Goal: Transaction & Acquisition: Purchase product/service

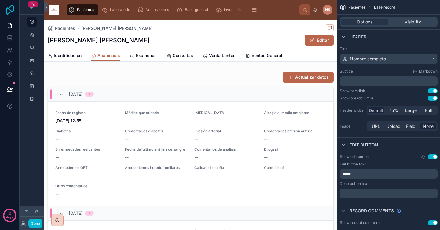
scroll to position [78, 0]
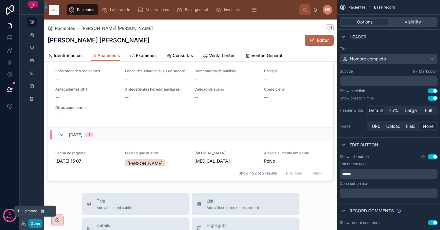
click at [38, 226] on button "Done" at bounding box center [35, 223] width 14 height 9
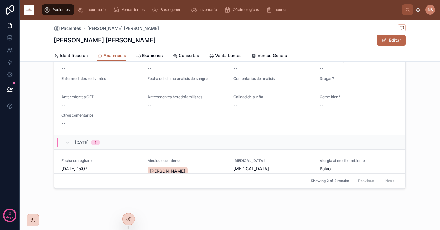
scroll to position [71, 0]
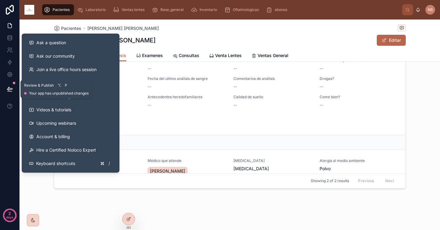
click at [9, 88] on icon at bounding box center [9, 88] width 5 height 3
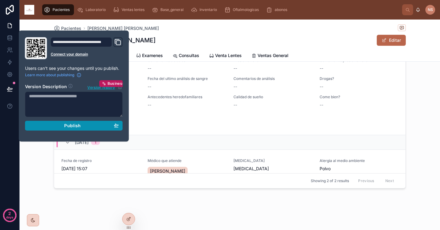
click at [60, 127] on div "Publish" at bounding box center [74, 125] width 90 height 5
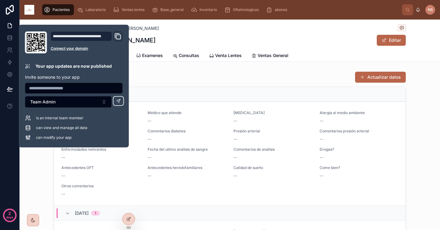
click at [420, 100] on div "Actualizar datos [DATE] 1 Fecha de registro [DATE] 12:55 Médico que atiende -- …" at bounding box center [230, 165] width 420 height 193
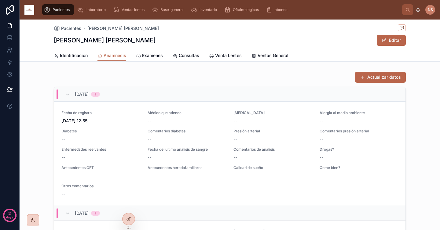
click at [52, 8] on span "Pacientes" at bounding box center [60, 9] width 17 height 5
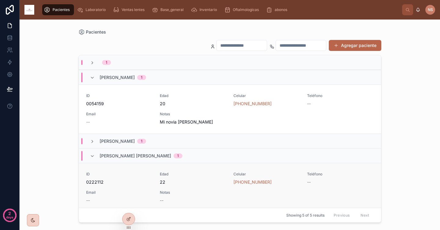
scroll to position [9, 0]
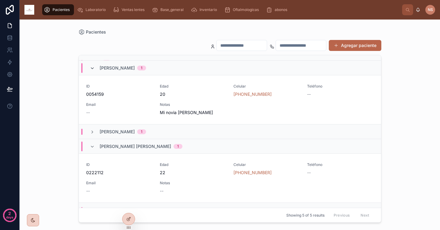
click at [92, 68] on icon at bounding box center [92, 68] width 5 height 5
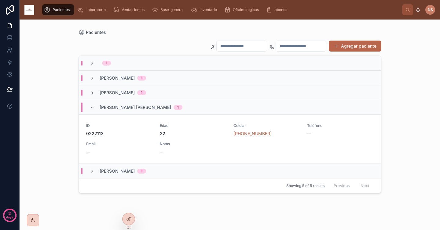
scroll to position [0, 0]
click at [93, 108] on icon at bounding box center [92, 107] width 5 height 5
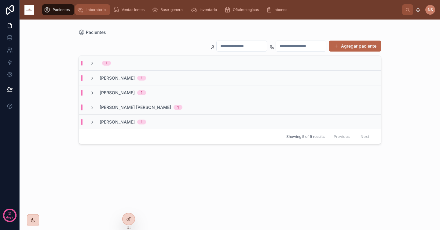
click at [89, 6] on div "Laboratorio" at bounding box center [92, 10] width 31 height 10
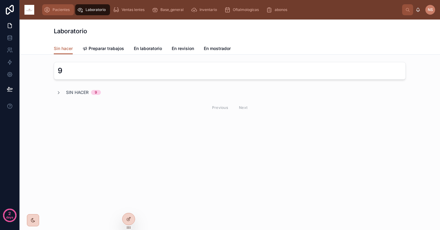
click at [63, 10] on span "Pacientes" at bounding box center [60, 9] width 17 height 5
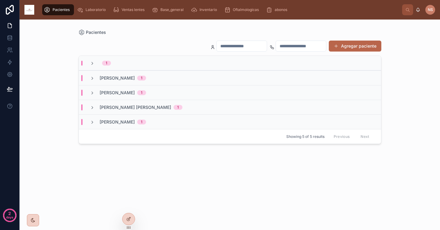
click at [140, 147] on div "Agregar paciente 1 [PERSON_NAME] 1 [PERSON_NAME] 1 [PERSON_NAME] [PERSON_NAME] …" at bounding box center [229, 128] width 302 height 187
click at [121, 106] on span "[PERSON_NAME] [PERSON_NAME]" at bounding box center [135, 107] width 71 height 6
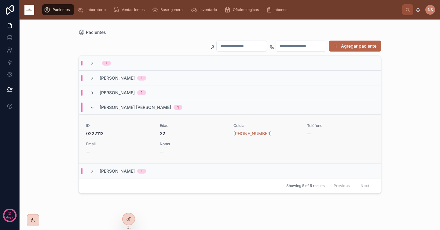
click at [142, 135] on span "0222112" at bounding box center [119, 134] width 66 height 6
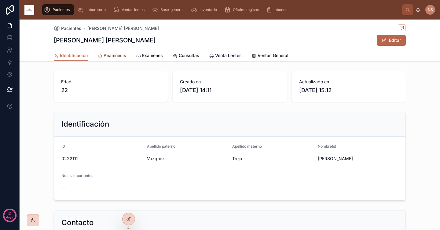
click at [111, 57] on span "Anamnesis" at bounding box center [114, 55] width 23 height 6
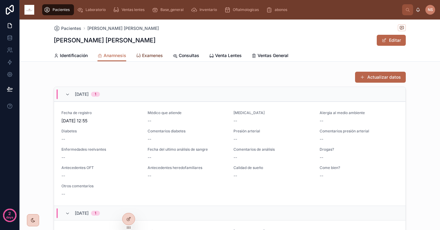
click at [148, 57] on span "Examenes" at bounding box center [152, 55] width 21 height 6
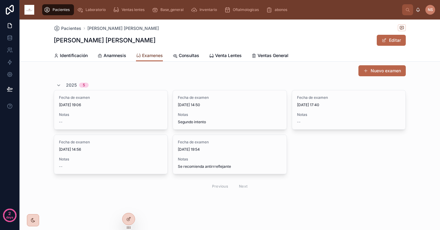
scroll to position [7, 0]
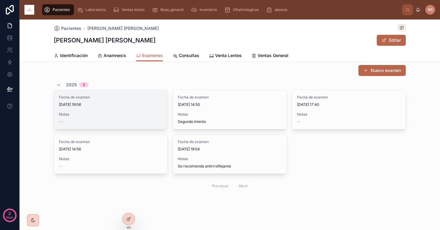
click at [114, 111] on div "Fecha de examen [DATE] 19:06 Notas --" at bounding box center [110, 109] width 113 height 39
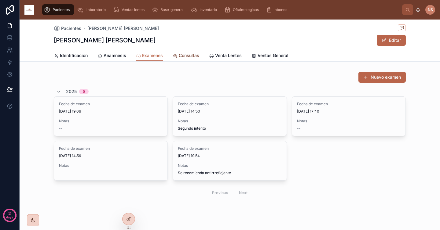
click at [187, 56] on span "Consultas" at bounding box center [189, 55] width 20 height 6
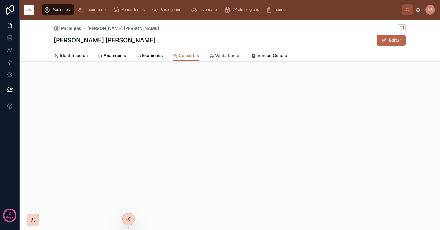
click at [226, 58] on span "Venta Lentes" at bounding box center [228, 55] width 27 height 6
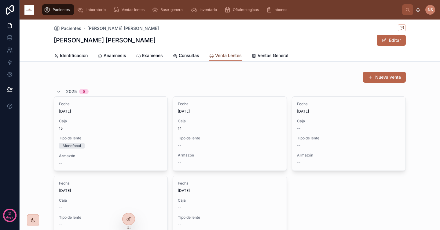
scroll to position [11, 0]
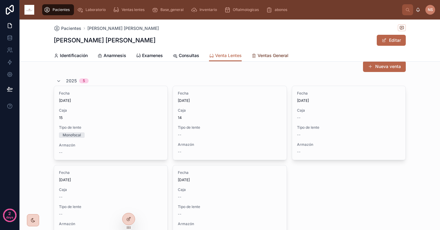
click at [280, 57] on span "Ventas General" at bounding box center [272, 55] width 31 height 6
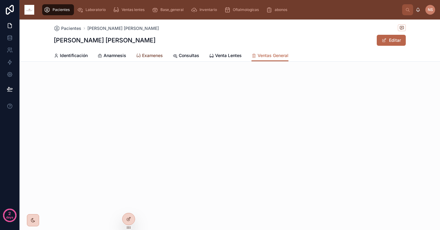
click at [160, 59] on link "Examenes" at bounding box center [149, 56] width 27 height 12
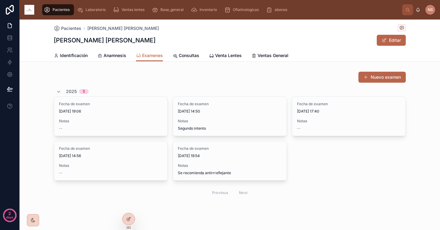
click at [403, 77] on button "Nuevo examen" at bounding box center [381, 77] width 47 height 11
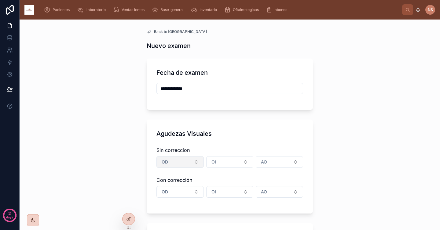
click at [170, 163] on button "OD" at bounding box center [179, 162] width 47 height 12
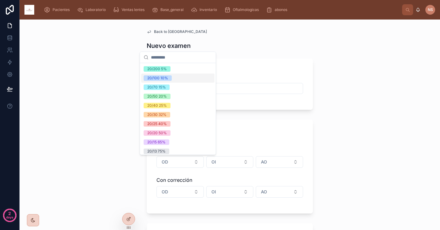
click at [167, 78] on div "20/100 10%" at bounding box center [157, 77] width 21 height 5
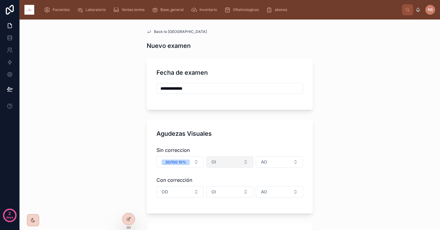
click at [211, 164] on span "OI" at bounding box center [213, 162] width 5 height 6
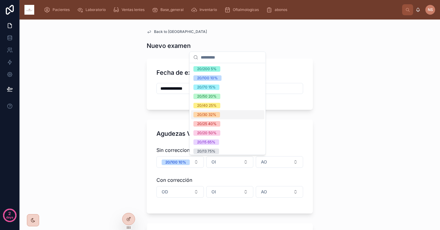
click at [222, 115] on div "20/30 32%" at bounding box center [227, 114] width 73 height 9
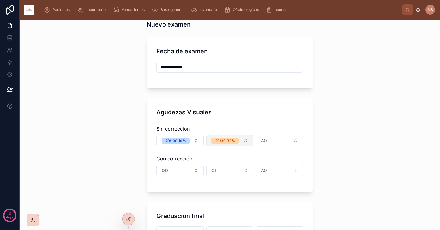
scroll to position [36, 0]
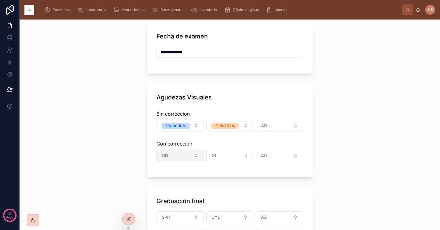
click at [184, 156] on button "OD" at bounding box center [179, 156] width 47 height 12
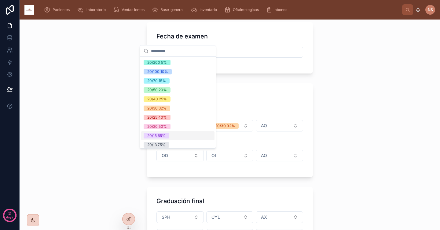
click at [177, 132] on div "20/15 65%" at bounding box center [177, 135] width 73 height 9
type input "**********"
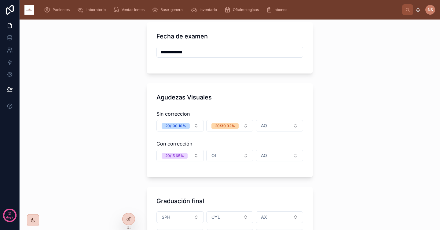
click at [212, 149] on div "Sin correccion 20/100 10% 20/30 32% AO Con corrección 20/15 65% OI AO" at bounding box center [229, 138] width 147 height 60
click at [215, 153] on button "OI" at bounding box center [229, 156] width 47 height 12
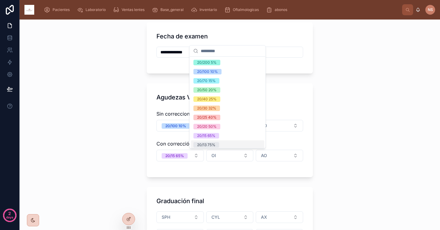
click at [208, 145] on div "20/13 75%" at bounding box center [206, 144] width 18 height 5
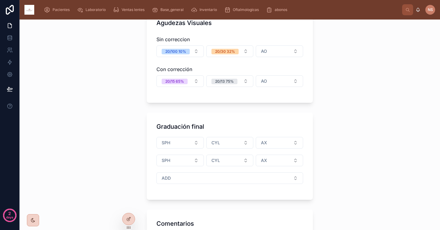
scroll to position [141, 0]
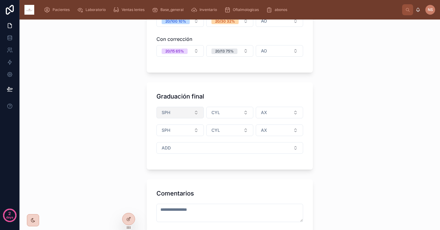
click at [176, 111] on button "SPH" at bounding box center [179, 113] width 47 height 12
click at [159, 137] on span "-0.50" at bounding box center [151, 136] width 17 height 5
click at [172, 135] on button "SPH" at bounding box center [179, 131] width 47 height 12
click at [166, 151] on div "-0.50" at bounding box center [177, 154] width 73 height 9
click at [223, 114] on button "CYL" at bounding box center [229, 113] width 47 height 12
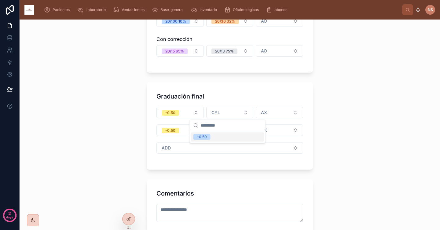
click at [215, 139] on div "-0.50" at bounding box center [227, 136] width 73 height 9
click at [215, 130] on span "CYL" at bounding box center [215, 130] width 9 height 6
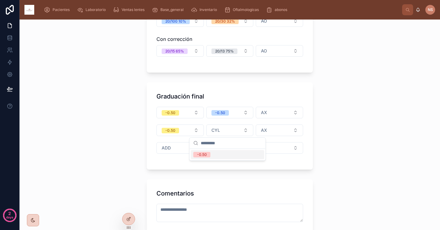
click at [211, 152] on div "-0.50" at bounding box center [227, 154] width 73 height 9
click at [264, 114] on span "AX" at bounding box center [264, 113] width 6 height 6
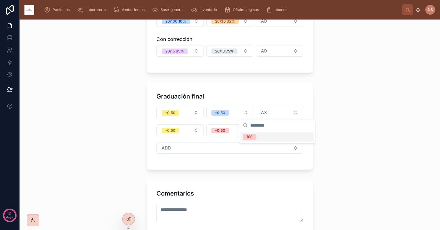
click at [264, 137] on div "180" at bounding box center [276, 136] width 73 height 9
click at [264, 130] on button "AX" at bounding box center [278, 131] width 47 height 12
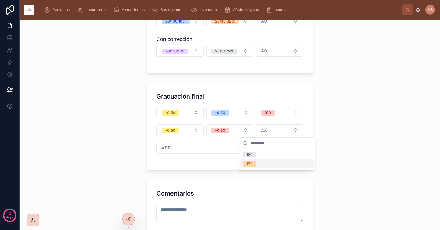
click at [260, 163] on div "170" at bounding box center [276, 163] width 73 height 9
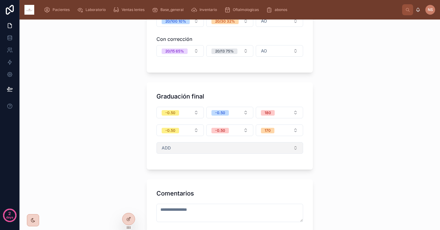
click at [217, 148] on button "ADD" at bounding box center [229, 148] width 147 height 12
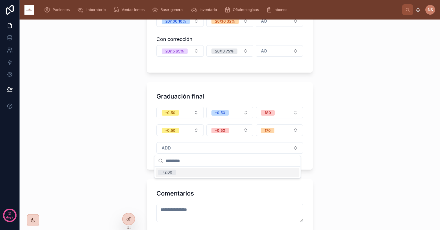
click at [182, 175] on div "+2.00" at bounding box center [227, 172] width 143 height 9
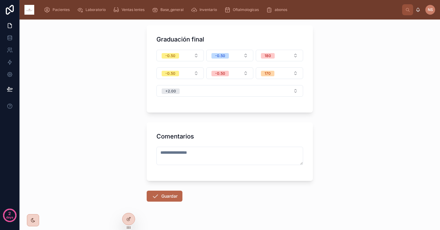
scroll to position [203, 0]
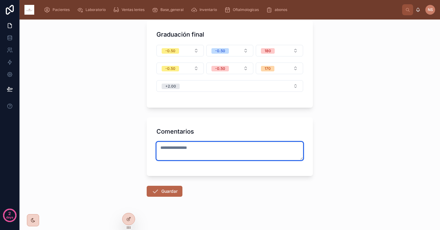
click at [201, 157] on textarea at bounding box center [229, 151] width 147 height 18
type textarea "**********"
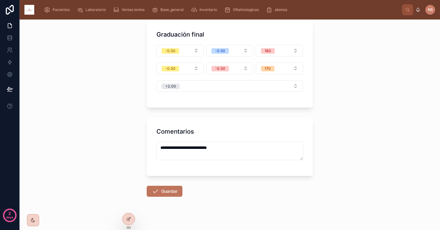
click at [171, 192] on button "Guardar" at bounding box center [165, 191] width 36 height 11
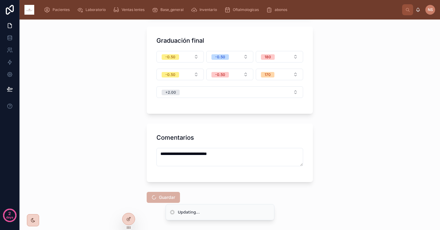
scroll to position [209, 0]
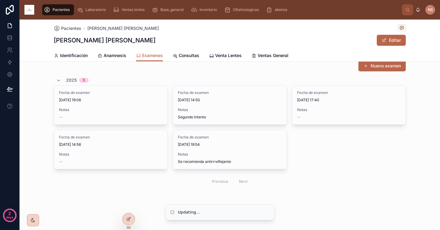
scroll to position [11, 0]
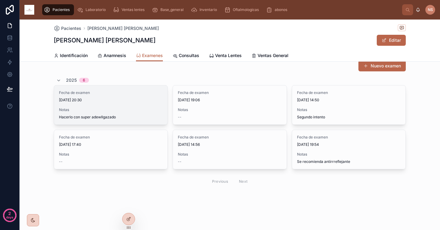
click at [128, 108] on span "Notas" at bounding box center [110, 109] width 103 height 5
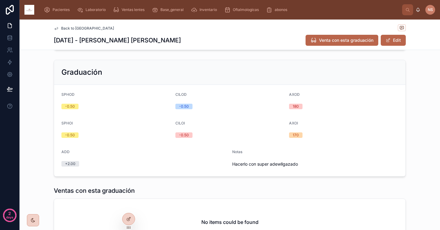
scroll to position [100, 0]
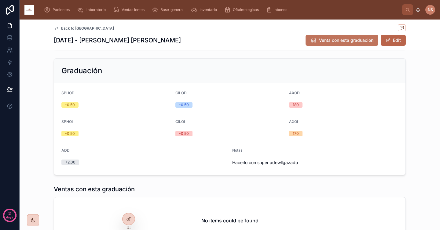
click at [340, 41] on span "Venta con esta graduación" at bounding box center [346, 40] width 54 height 6
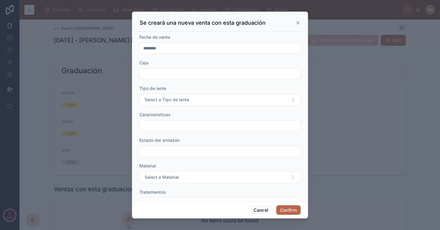
click at [169, 47] on input "********" at bounding box center [219, 48] width 161 height 9
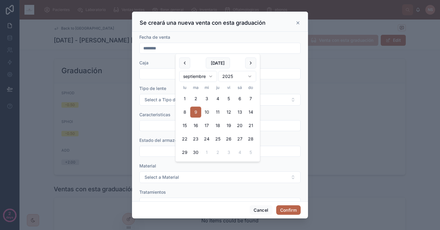
click at [158, 66] on div "Caja" at bounding box center [219, 63] width 161 height 6
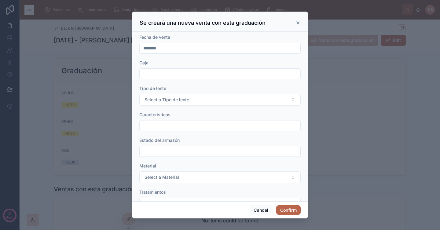
click at [161, 77] on input "text" at bounding box center [219, 74] width 161 height 9
type input "**"
click at [172, 99] on span "Select a Tipo de lente" at bounding box center [166, 100] width 45 height 6
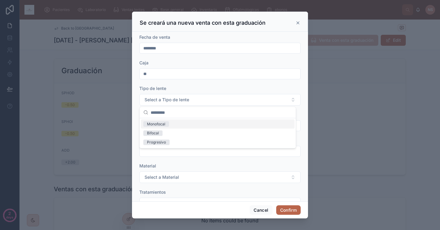
click at [182, 124] on div "Monofocal" at bounding box center [218, 124] width 154 height 9
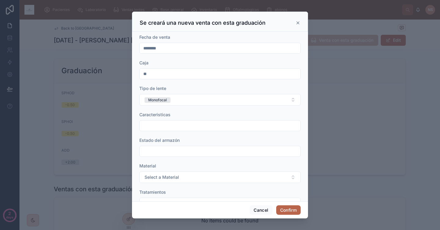
click at [171, 124] on input "text" at bounding box center [219, 125] width 161 height 9
type input "**********"
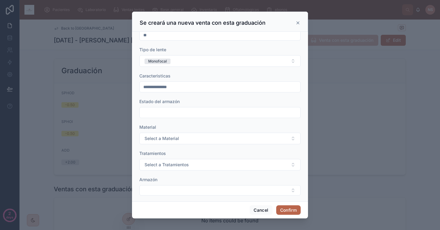
click at [169, 111] on input "text" at bounding box center [219, 112] width 161 height 9
type input "*"
click at [169, 139] on span "Select a Material" at bounding box center [161, 139] width 34 height 6
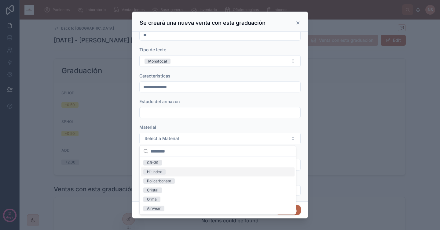
click at [170, 169] on div "Hi-Index" at bounding box center [218, 172] width 154 height 9
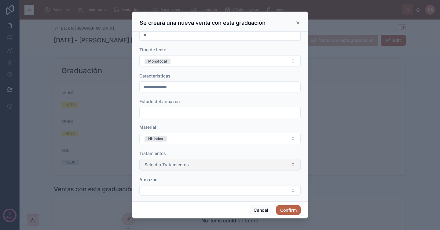
click at [171, 169] on button "Select a Tratamientos" at bounding box center [219, 165] width 161 height 12
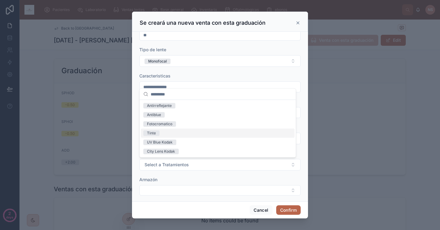
click at [168, 131] on div "Tinte" at bounding box center [218, 133] width 154 height 9
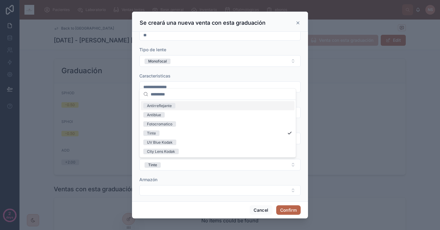
click at [167, 106] on div "Antirreflejante" at bounding box center [159, 105] width 25 height 5
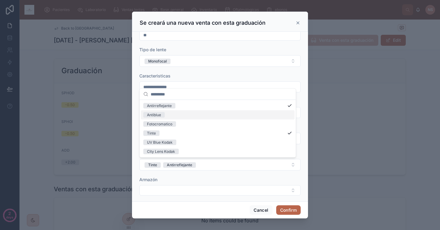
click at [167, 114] on div "Antiblue" at bounding box center [218, 114] width 154 height 9
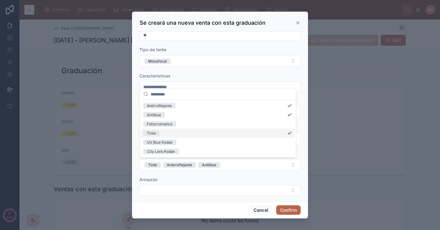
click at [260, 133] on div "Tinte" at bounding box center [218, 133] width 154 height 9
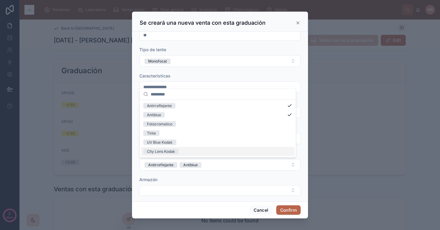
click at [251, 177] on div "Armazón" at bounding box center [219, 180] width 161 height 6
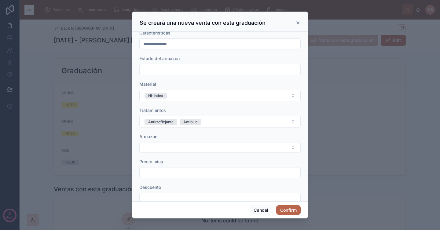
scroll to position [95, 0]
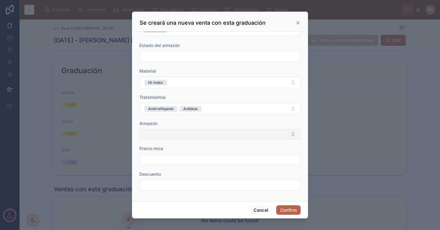
click at [194, 134] on button "Select Button" at bounding box center [219, 134] width 161 height 10
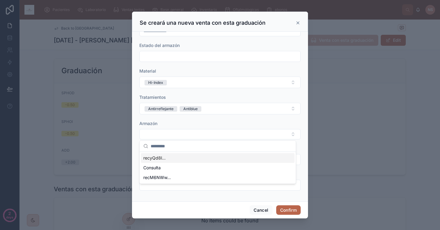
click at [190, 122] on div "Armazón" at bounding box center [219, 124] width 161 height 6
click at [169, 164] on div at bounding box center [219, 159] width 161 height 11
click at [171, 158] on input "text" at bounding box center [219, 159] width 161 height 9
type input "******"
click at [171, 172] on div "Descuento" at bounding box center [219, 174] width 161 height 6
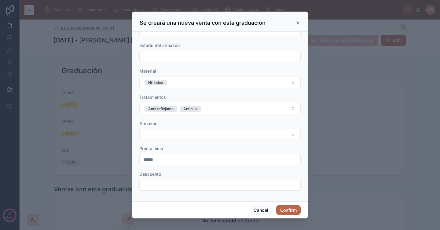
click at [164, 185] on input "text" at bounding box center [219, 185] width 161 height 9
click at [181, 176] on div "Descuento" at bounding box center [219, 174] width 161 height 6
click at [285, 213] on button "Confirm" at bounding box center [288, 210] width 24 height 10
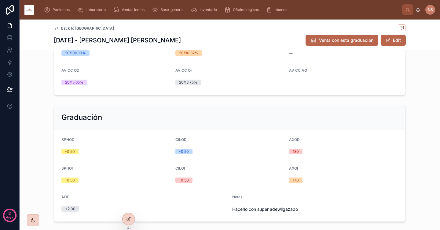
scroll to position [0, 0]
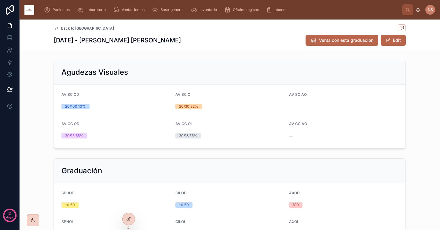
click at [69, 29] on span "Back to [GEOGRAPHIC_DATA]" at bounding box center [87, 28] width 53 height 5
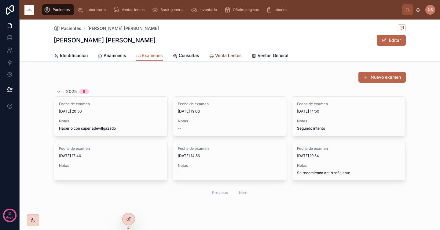
click at [226, 56] on span "Venta Lentes" at bounding box center [228, 55] width 27 height 6
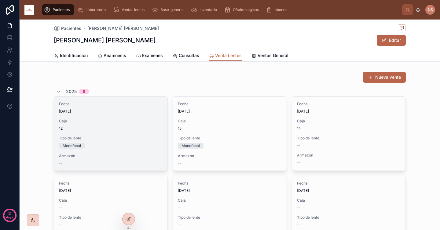
click at [121, 158] on div "Armazón --" at bounding box center [110, 160] width 103 height 12
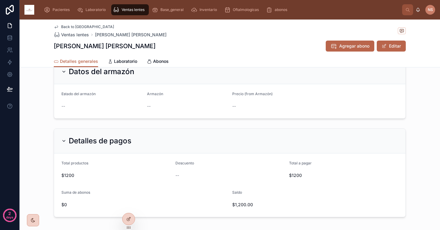
scroll to position [296, 0]
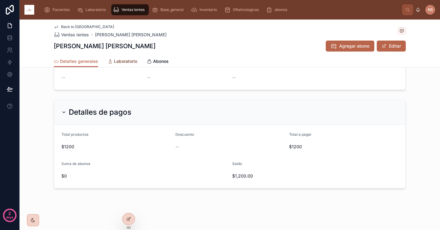
click at [123, 63] on span "Laboratorio" at bounding box center [125, 61] width 23 height 6
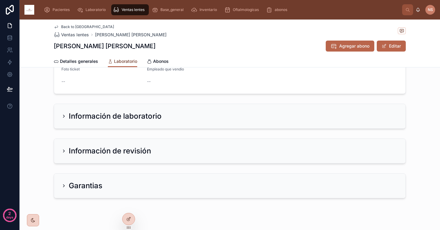
scroll to position [70, 0]
click at [63, 151] on icon at bounding box center [63, 150] width 1 height 2
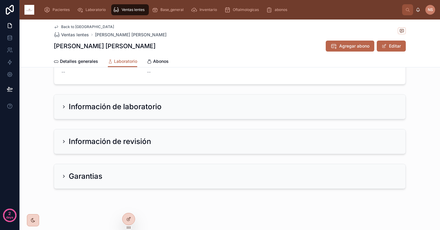
scroll to position [79, 0]
click at [62, 141] on icon at bounding box center [63, 141] width 5 height 5
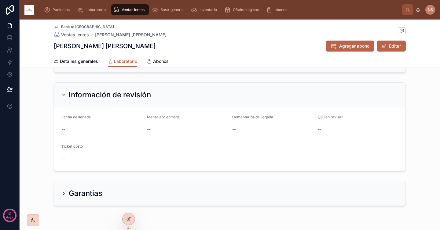
scroll to position [125, 0]
click at [61, 193] on icon at bounding box center [63, 193] width 5 height 5
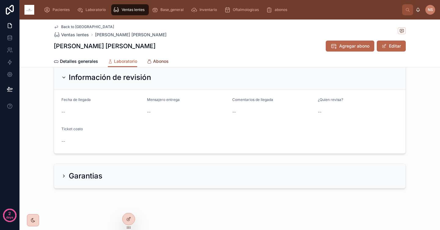
click at [159, 62] on span "Abonos" at bounding box center [161, 61] width 16 height 6
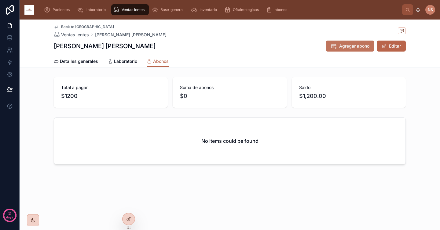
click at [350, 46] on span "Agregar abono" at bounding box center [354, 46] width 30 height 6
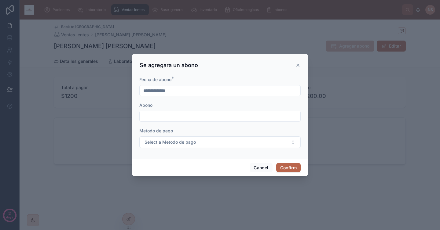
click at [171, 116] on input "text" at bounding box center [219, 116] width 161 height 9
type input "****"
click at [157, 142] on span "Select a Metodo de pago" at bounding box center [169, 142] width 51 height 6
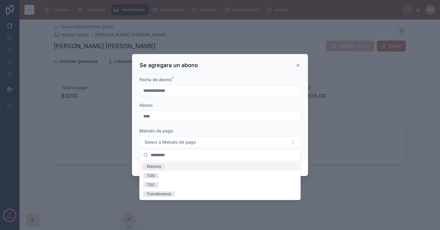
click at [167, 165] on div "Efectivo" at bounding box center [220, 166] width 158 height 9
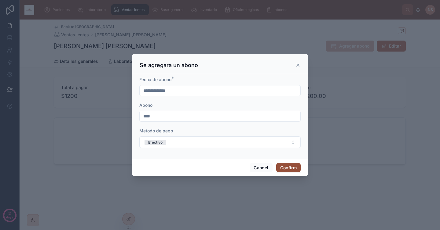
click at [299, 166] on button "Confirm" at bounding box center [288, 168] width 24 height 10
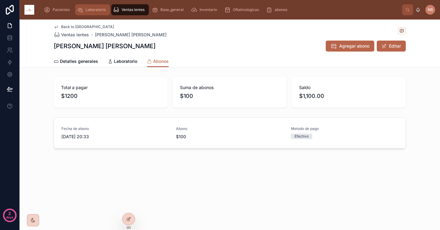
click at [92, 13] on div "Laboratorio" at bounding box center [92, 10] width 31 height 10
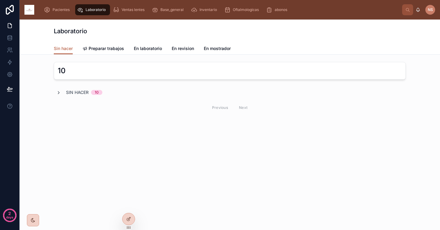
click at [58, 92] on icon at bounding box center [58, 92] width 5 height 5
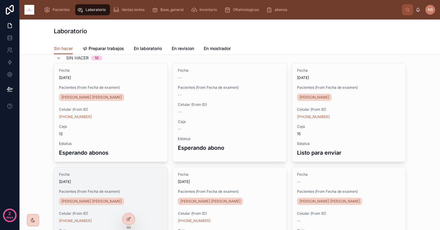
scroll to position [26, 0]
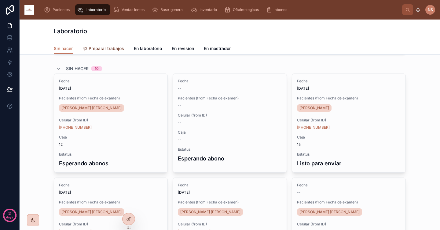
click at [111, 47] on span "Preparar trabajos" at bounding box center [106, 48] width 35 height 6
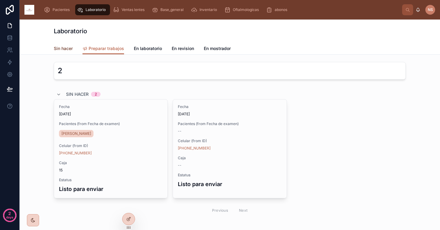
click at [63, 48] on span "Sin hacer" at bounding box center [63, 48] width 19 height 6
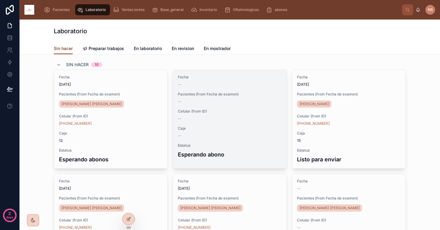
scroll to position [17, 0]
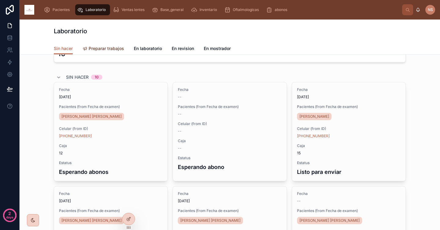
click at [89, 45] on link "Preparar trabajos" at bounding box center [103, 49] width 42 height 12
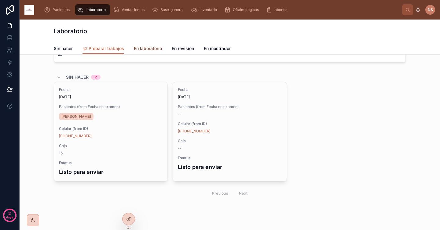
click at [150, 46] on span "En laboratorio" at bounding box center [148, 48] width 28 height 6
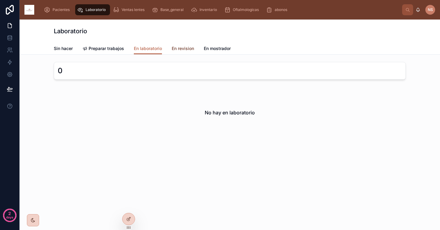
click at [187, 48] on span "En revision" at bounding box center [183, 48] width 22 height 6
click at [222, 51] on span "En mostrador" at bounding box center [217, 48] width 27 height 6
click at [59, 49] on span "Sin hacer" at bounding box center [63, 48] width 19 height 6
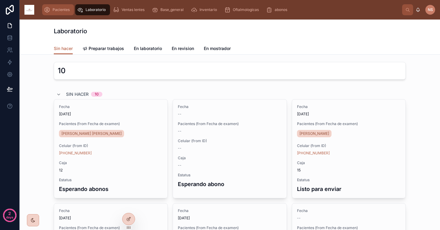
click at [65, 8] on span "Pacientes" at bounding box center [60, 9] width 17 height 5
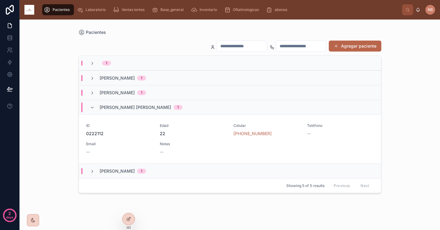
click at [183, 91] on div "[PERSON_NAME] 1" at bounding box center [230, 92] width 302 height 15
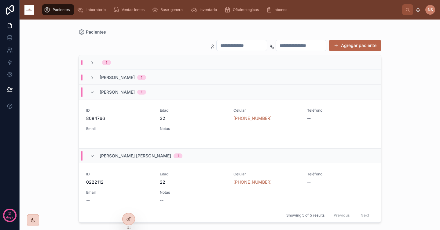
click at [190, 75] on div "[PERSON_NAME] 1" at bounding box center [230, 77] width 302 height 15
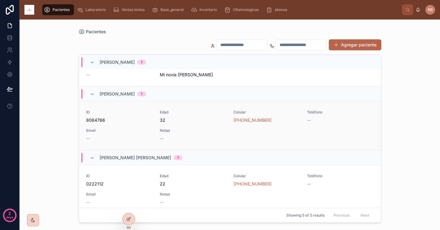
scroll to position [67, 0]
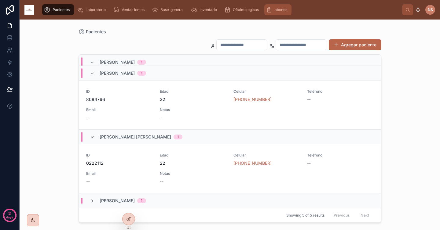
click at [282, 12] on span "abonos" at bounding box center [280, 9] width 13 height 5
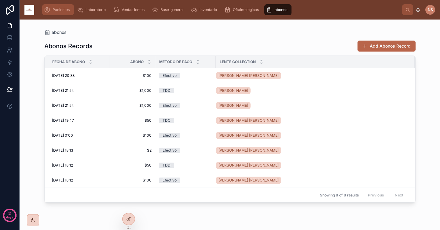
click at [63, 10] on span "Pacientes" at bounding box center [60, 9] width 17 height 5
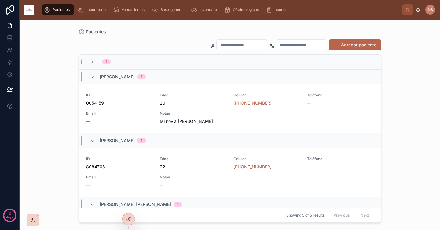
click at [146, 78] on span "1" at bounding box center [141, 76] width 9 height 5
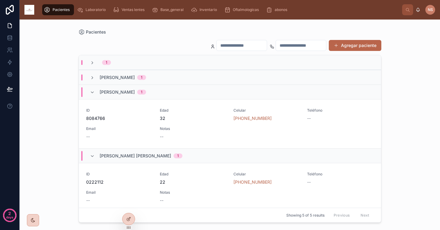
click at [146, 91] on span "1" at bounding box center [141, 92] width 9 height 5
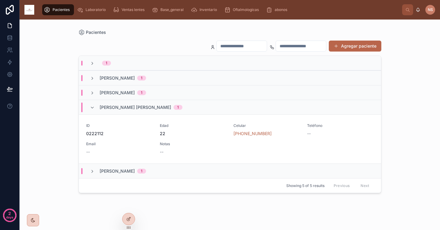
click at [169, 106] on span "[PERSON_NAME] [PERSON_NAME]" at bounding box center [135, 107] width 71 height 6
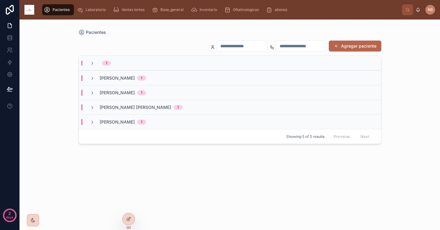
click at [165, 109] on span "[PERSON_NAME] [PERSON_NAME]" at bounding box center [135, 107] width 71 height 6
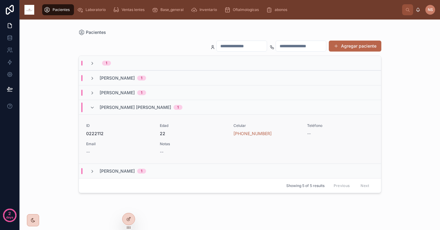
click at [168, 139] on div "ID [PHONE_NUMBER] Edad 22 Celular [PHONE_NUMBER] Teléfono -- Email -- Notas --" at bounding box center [229, 139] width 287 height 32
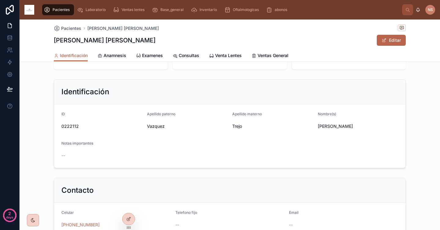
scroll to position [81, 0]
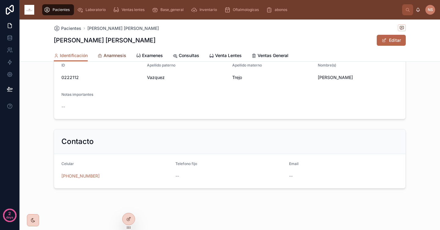
click at [112, 57] on span "Anamnesis" at bounding box center [114, 55] width 23 height 6
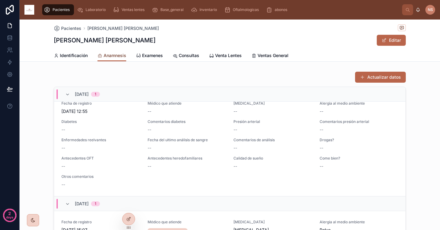
scroll to position [15, 0]
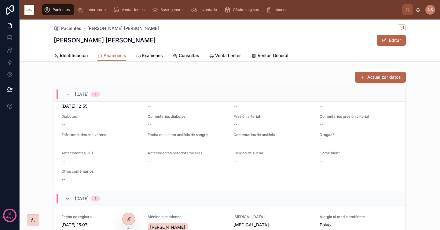
click at [66, 93] on icon at bounding box center [67, 94] width 5 height 5
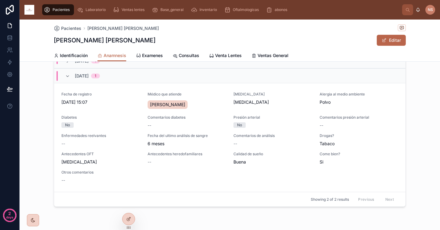
scroll to position [38, 0]
